Goal: Task Accomplishment & Management: Complete application form

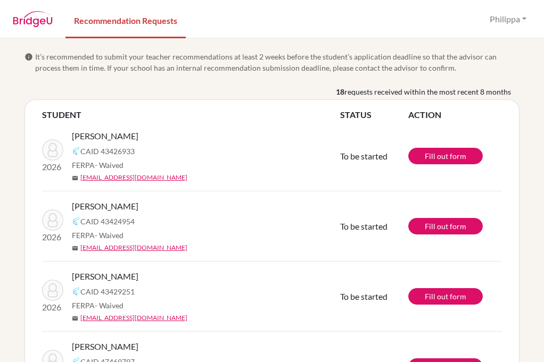
scroll to position [17436, 0]
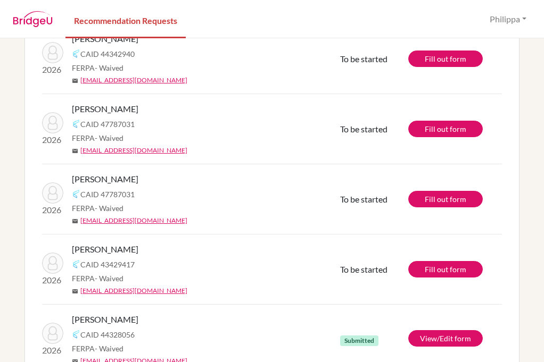
scroll to position [1045, 0]
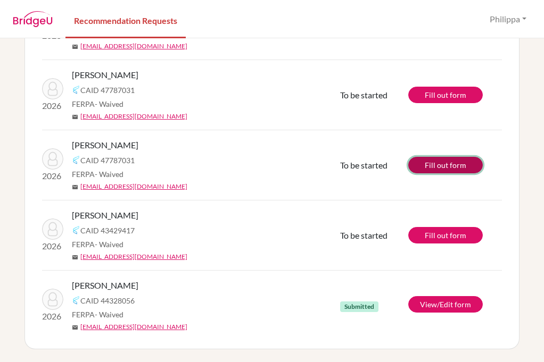
click at [428, 166] on link "Fill out form" at bounding box center [445, 165] width 75 height 17
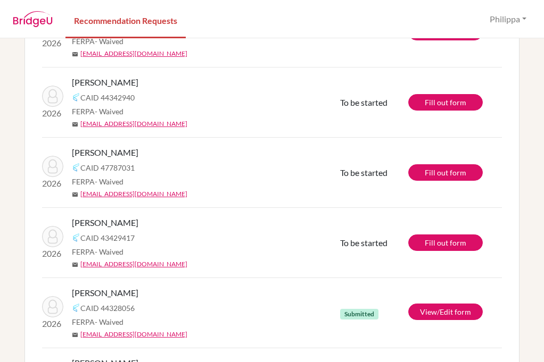
scroll to position [939, 0]
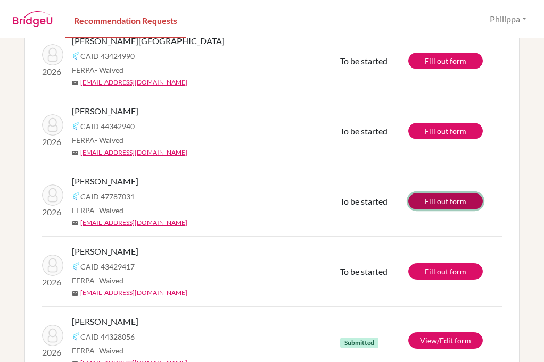
click at [432, 203] on link "Fill out form" at bounding box center [445, 201] width 75 height 17
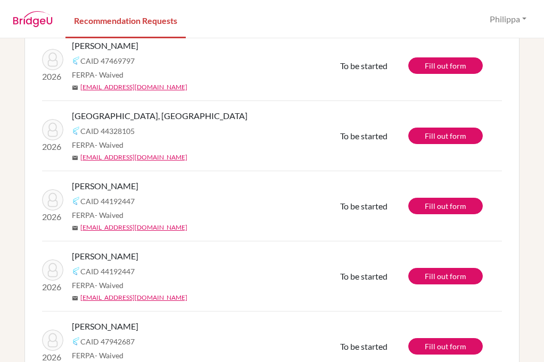
scroll to position [300, 0]
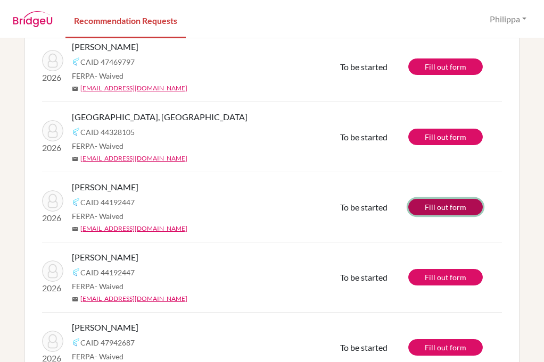
click at [431, 210] on link "Fill out form" at bounding box center [445, 207] width 75 height 17
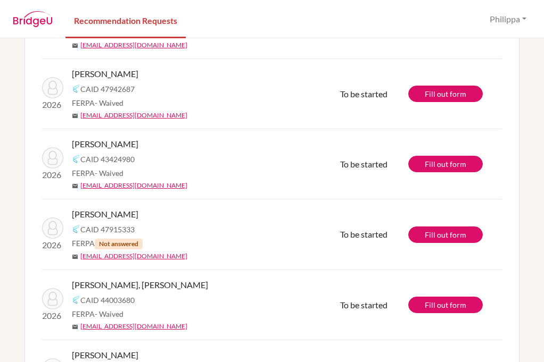
scroll to position [460, 0]
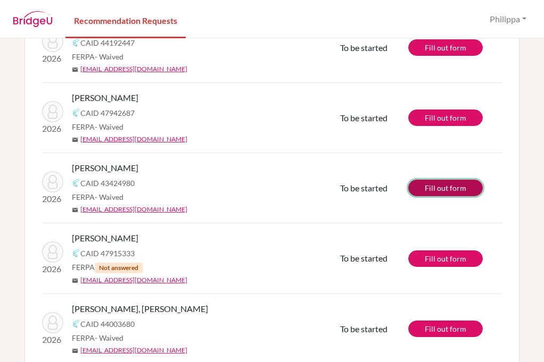
click at [440, 186] on link "Fill out form" at bounding box center [445, 188] width 75 height 17
